Goal: Information Seeking & Learning: Learn about a topic

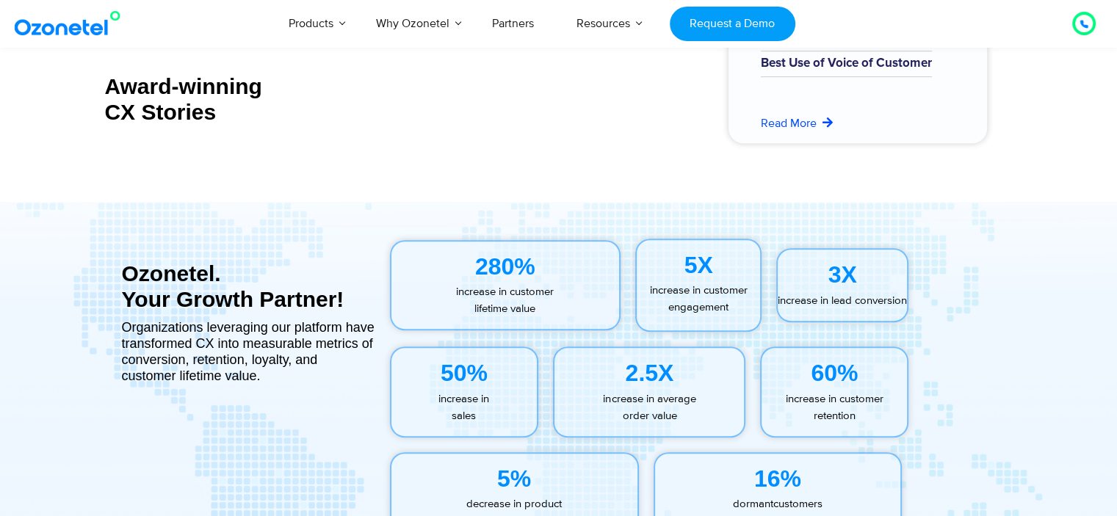
scroll to position [6438, 0]
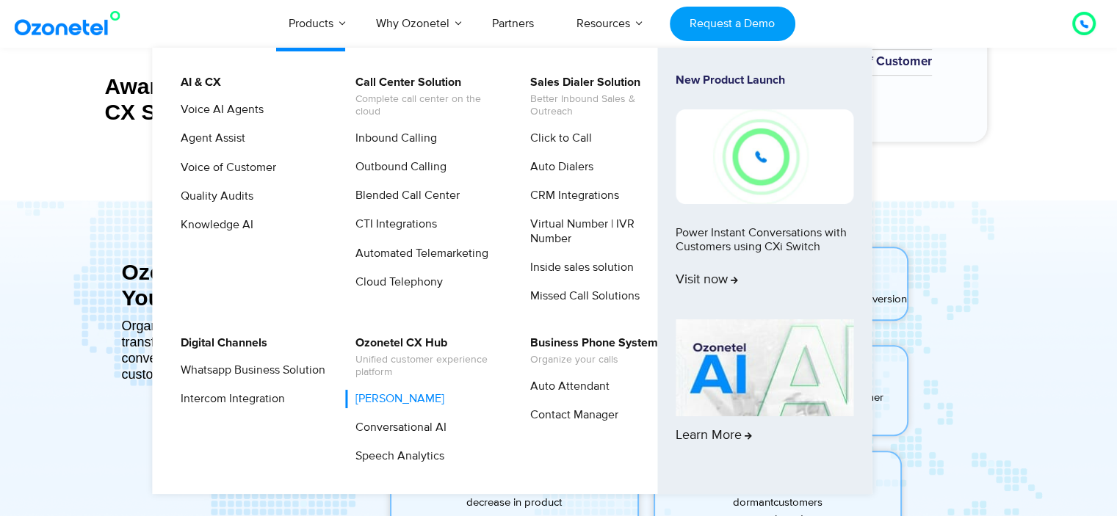
click at [411, 404] on link "[PERSON_NAME]" at bounding box center [396, 399] width 101 height 18
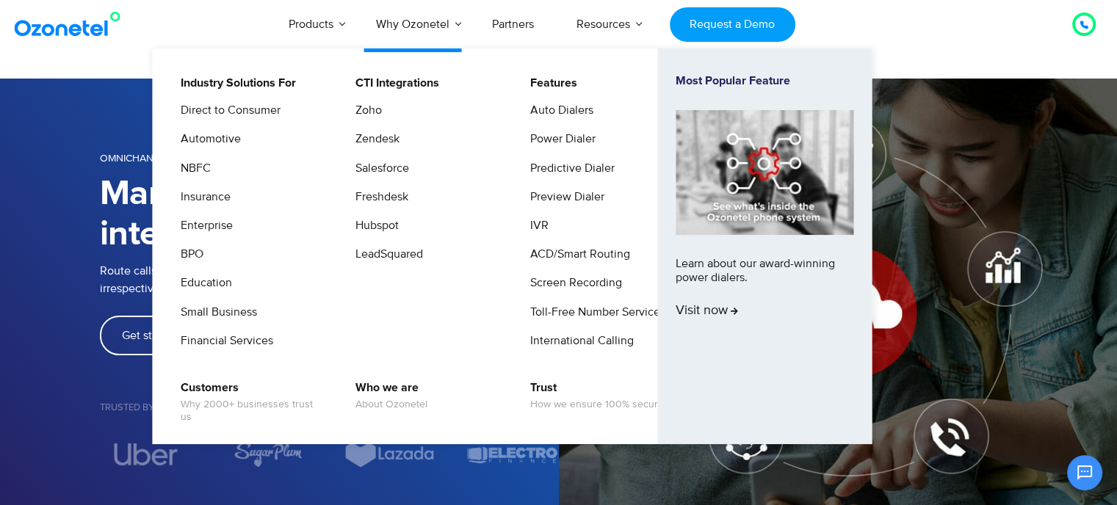
drag, startPoint x: 416, startPoint y: 26, endPoint x: 466, endPoint y: 250, distance: 229.3
click at [466, 250] on li "LeadSquared" at bounding box center [424, 259] width 156 height 29
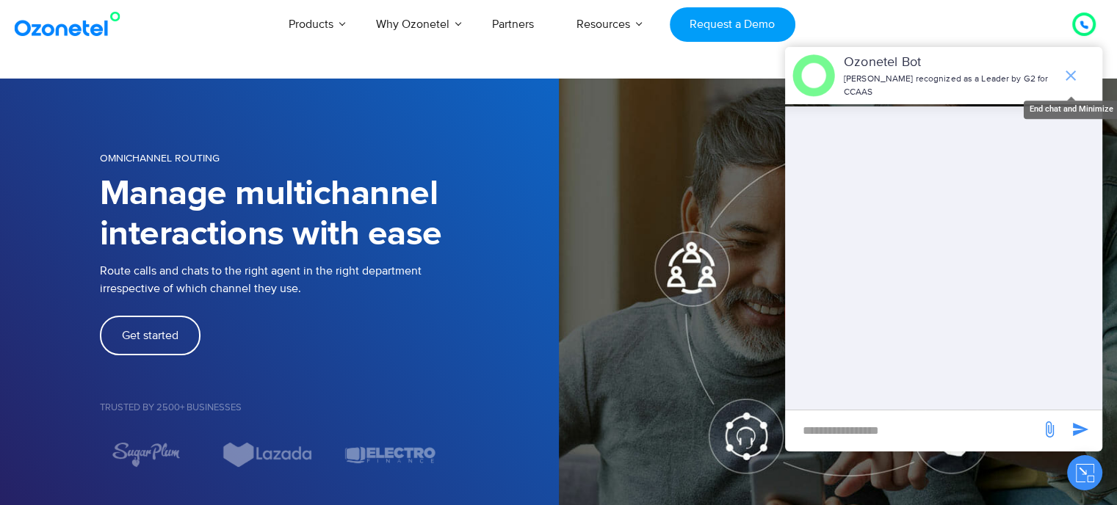
click at [1072, 69] on icon "end chat or minimize" at bounding box center [1071, 76] width 18 height 18
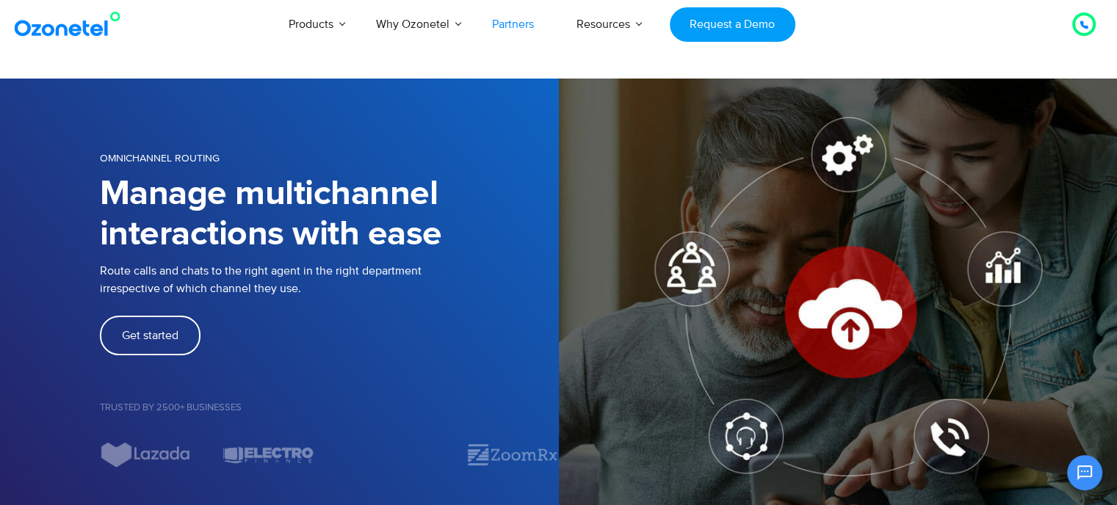
click at [512, 20] on link "Partners" at bounding box center [513, 24] width 84 height 48
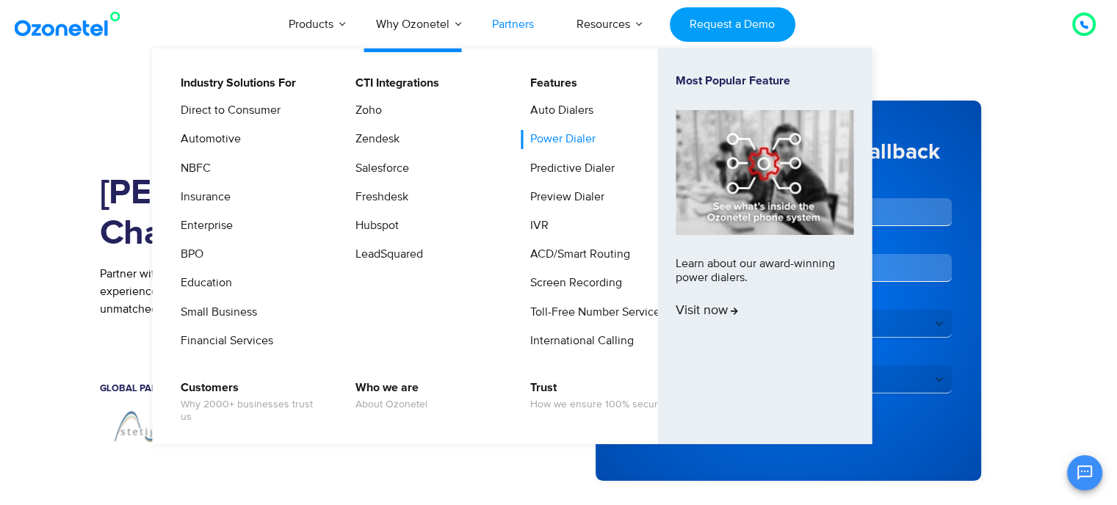
click at [570, 137] on link "Power Dialer" at bounding box center [559, 139] width 77 height 18
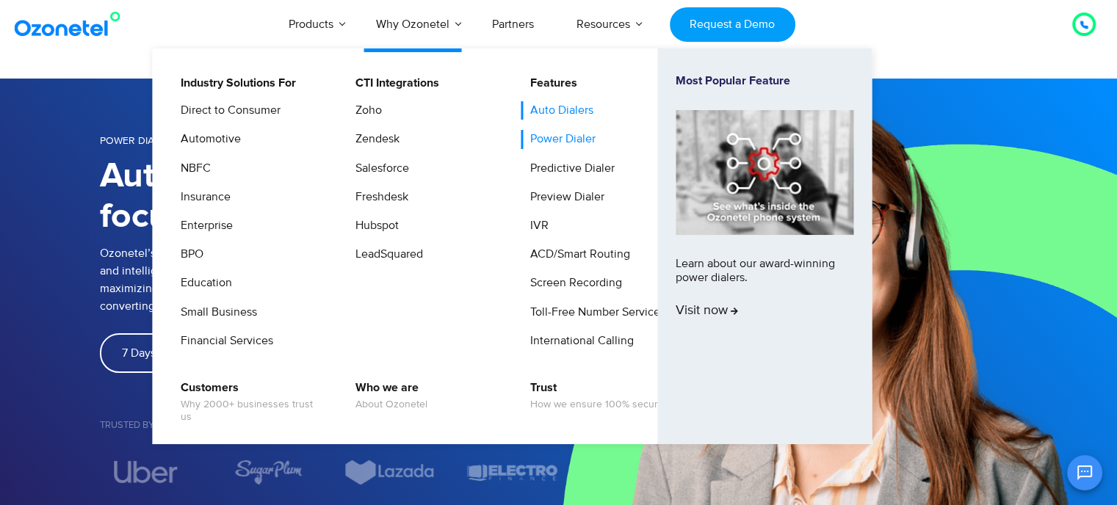
click at [567, 114] on link "Auto Dialers" at bounding box center [558, 110] width 75 height 18
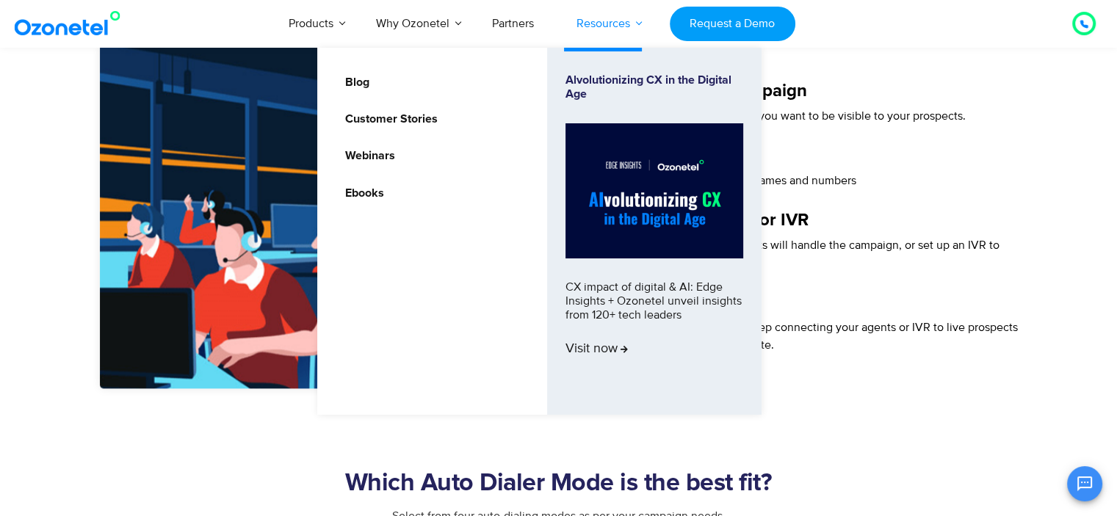
scroll to position [2055, 0]
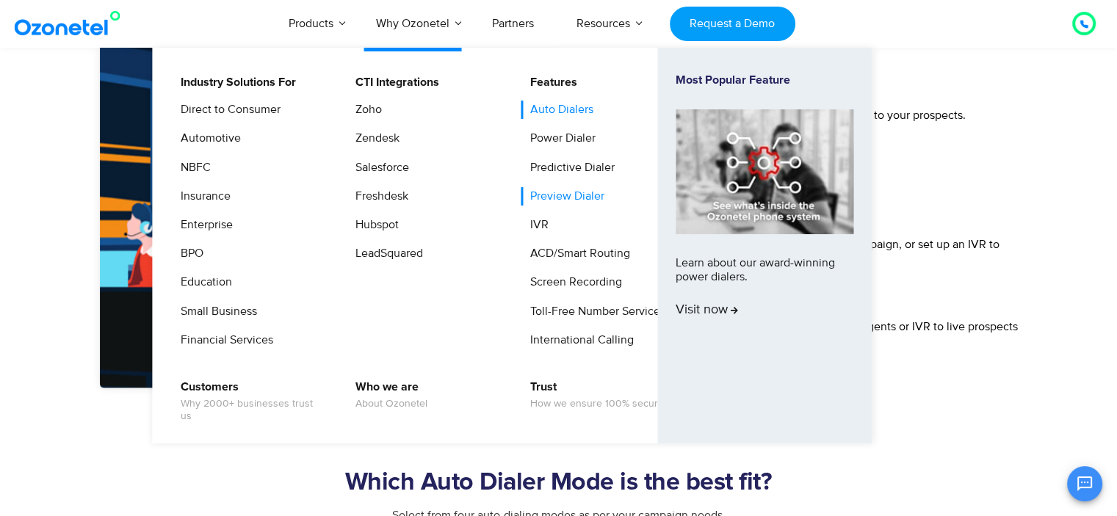
click at [561, 197] on link "Preview Dialer" at bounding box center [564, 196] width 86 height 18
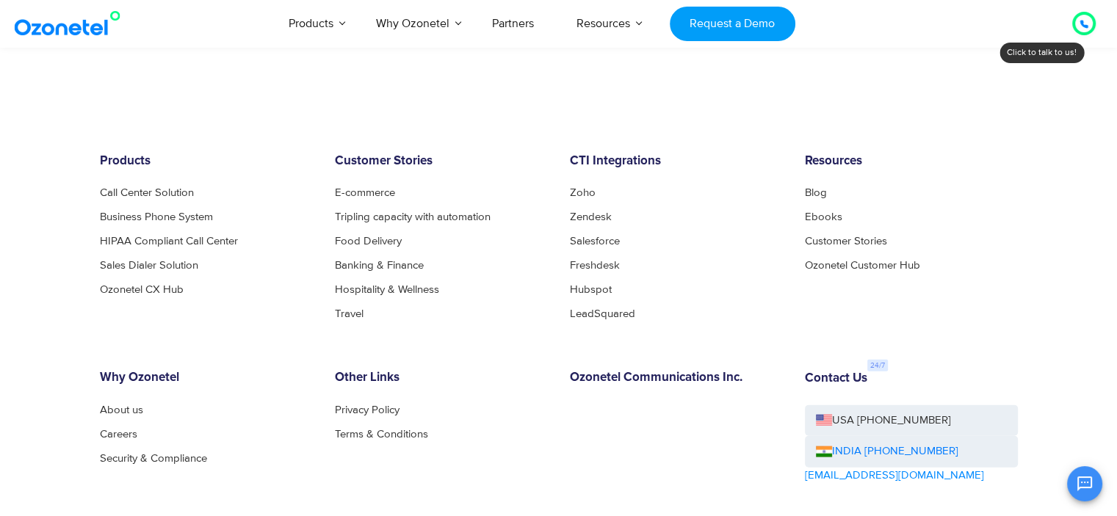
scroll to position [3306, 0]
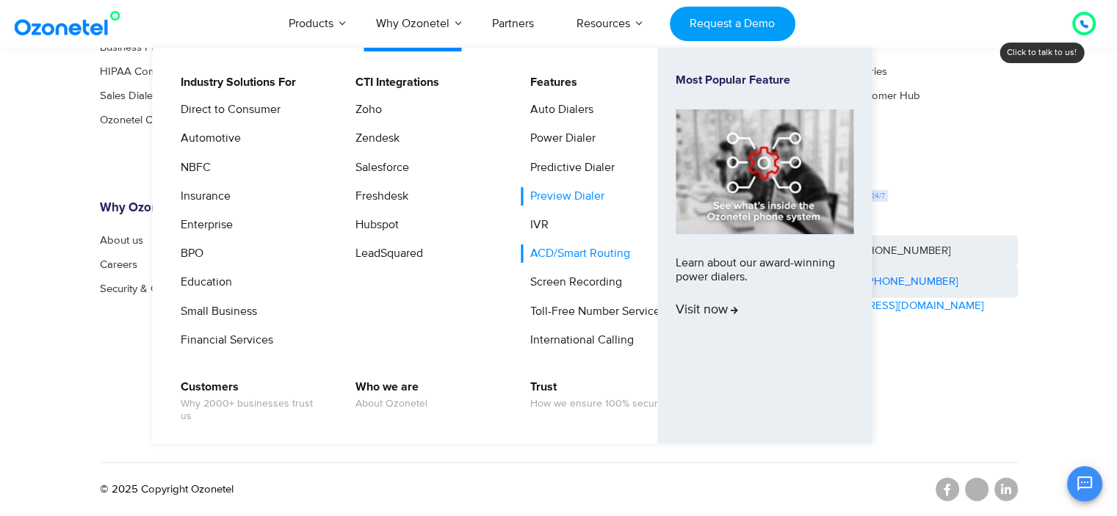
click at [562, 254] on link "ACD/Smart Routing" at bounding box center [577, 254] width 112 height 18
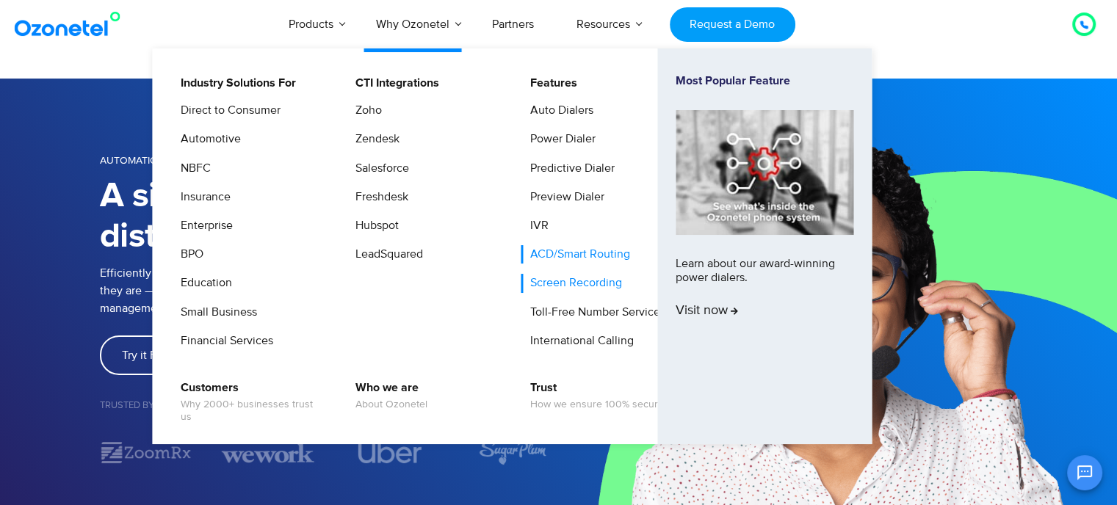
click at [576, 287] on link "Screen Recording" at bounding box center [573, 283] width 104 height 18
